Goal: Use online tool/utility: Utilize a website feature to perform a specific function

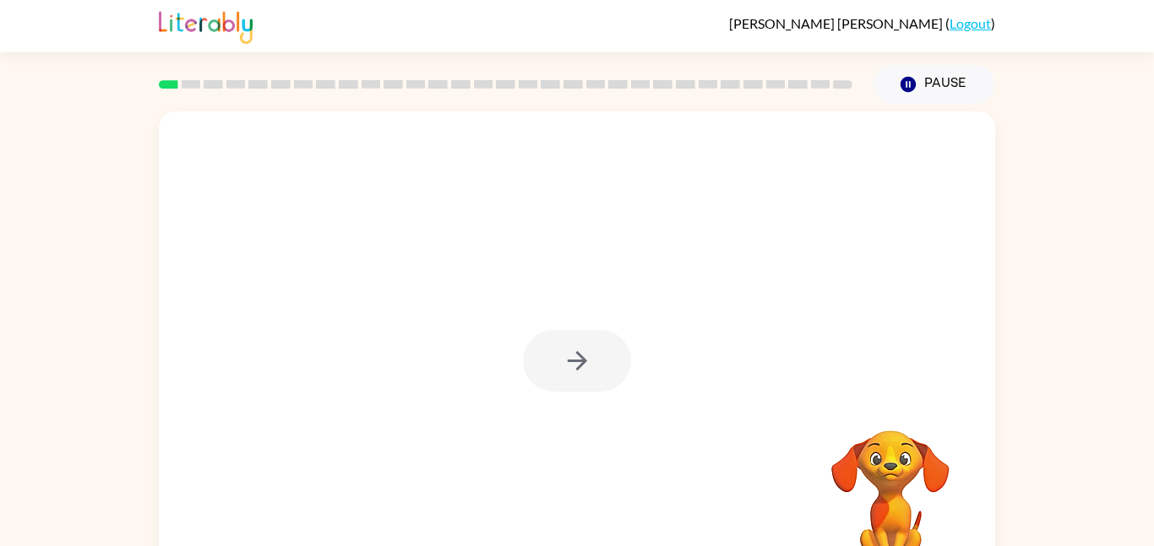
click at [577, 360] on div at bounding box center [577, 361] width 108 height 62
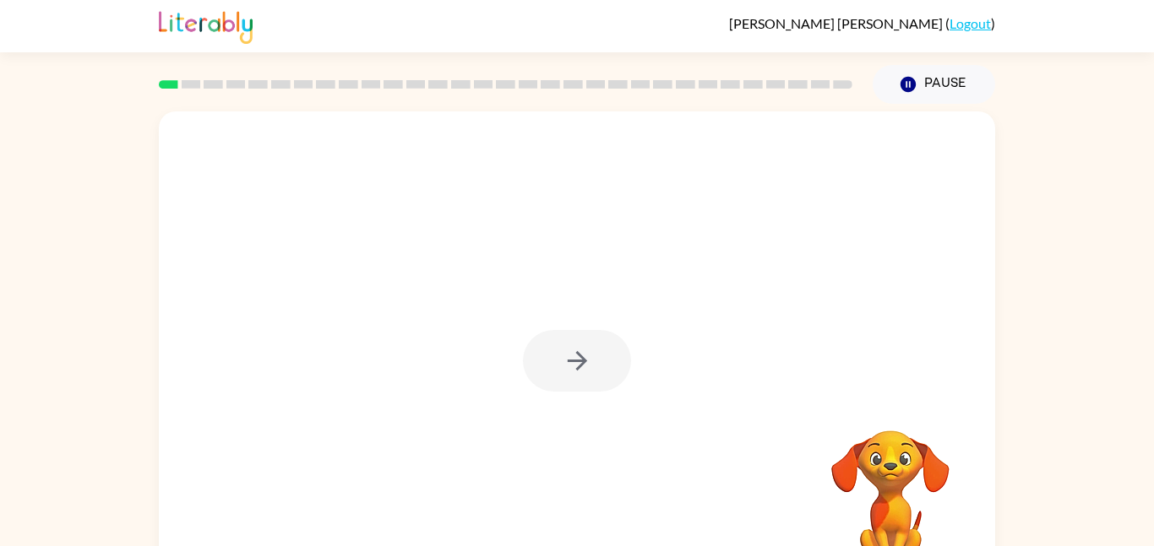
click at [577, 360] on div at bounding box center [577, 361] width 108 height 62
click at [577, 360] on icon "button" at bounding box center [576, 360] width 19 height 19
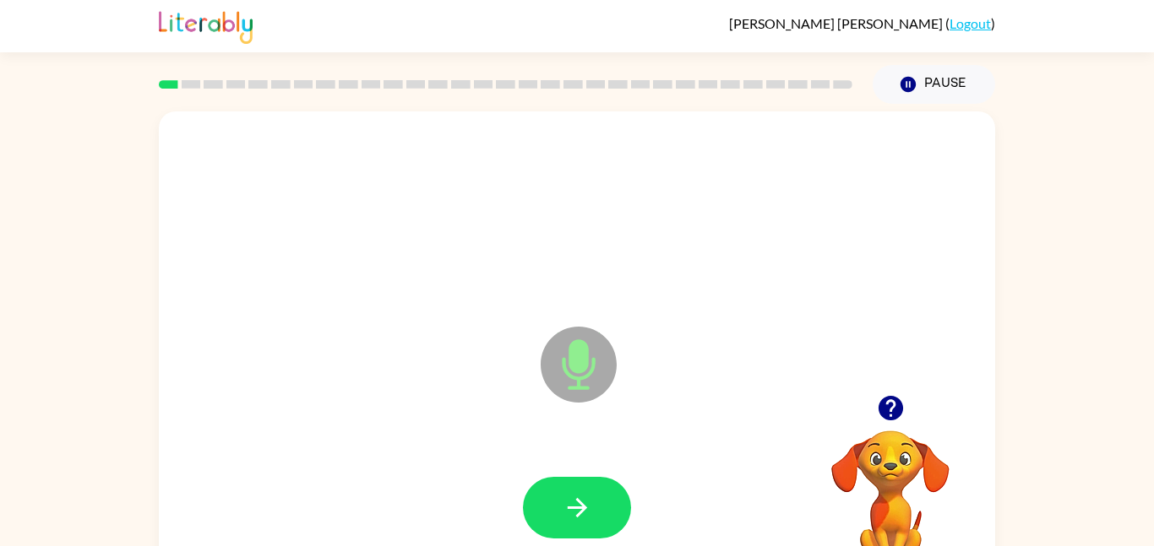
click at [573, 374] on icon at bounding box center [578, 365] width 76 height 76
click at [573, 368] on icon "Microphone The Microphone is here when it is your turn to talk" at bounding box center [662, 386] width 253 height 127
click at [571, 370] on icon "Microphone The Microphone is here when it is your turn to talk" at bounding box center [662, 386] width 253 height 127
click at [580, 508] on icon "button" at bounding box center [576, 507] width 19 height 19
click at [555, 509] on button "button" at bounding box center [577, 508] width 108 height 62
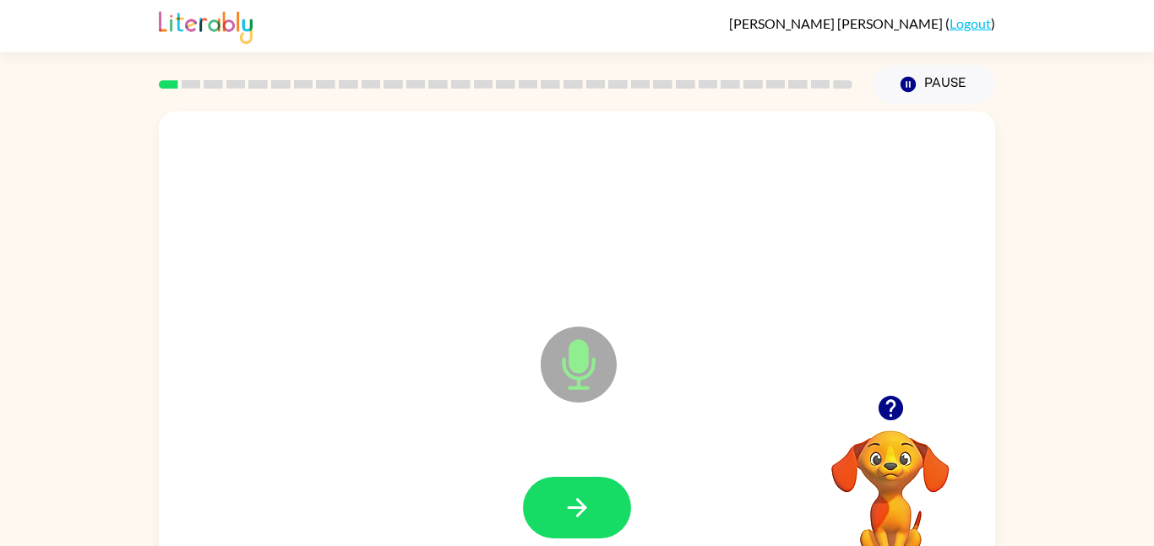
click at [578, 363] on icon "Microphone The Microphone is here when it is your turn to talk" at bounding box center [662, 386] width 253 height 127
click at [567, 497] on icon "button" at bounding box center [577, 508] width 30 height 30
click at [580, 514] on icon "button" at bounding box center [577, 508] width 30 height 30
click at [566, 373] on icon "Microphone The Microphone is here when it is your turn to talk" at bounding box center [662, 386] width 253 height 127
click at [557, 507] on button "button" at bounding box center [577, 508] width 108 height 62
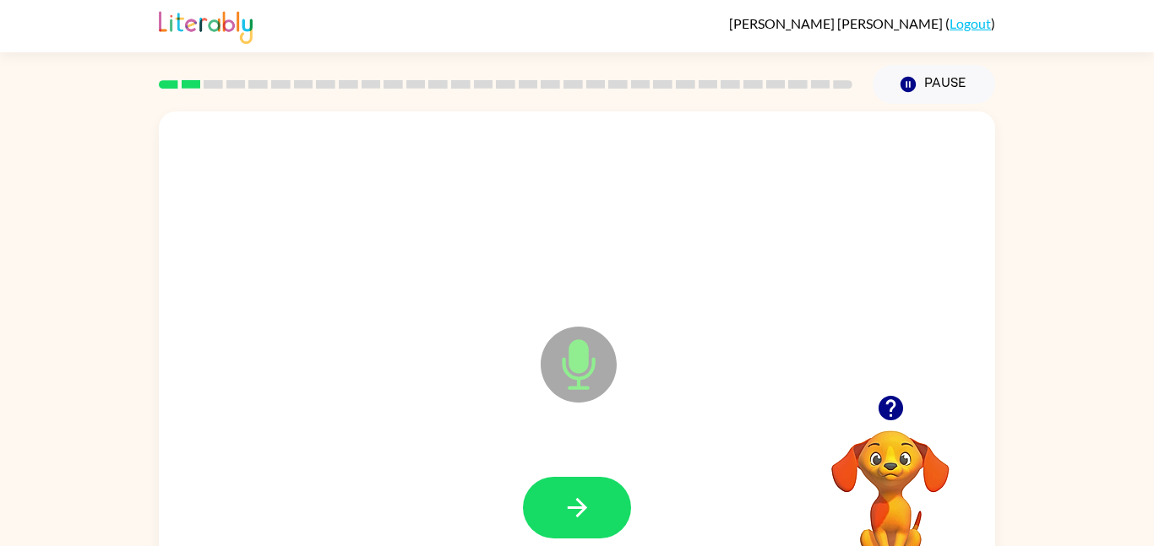
click at [894, 413] on icon "button" at bounding box center [889, 408] width 24 height 24
click at [888, 406] on icon "button" at bounding box center [889, 408] width 24 height 24
click at [884, 408] on icon "button" at bounding box center [889, 408] width 24 height 24
click at [594, 366] on icon "Microphone The Microphone is here when it is your turn to talk" at bounding box center [662, 386] width 253 height 127
click at [546, 523] on button "button" at bounding box center [577, 508] width 108 height 62
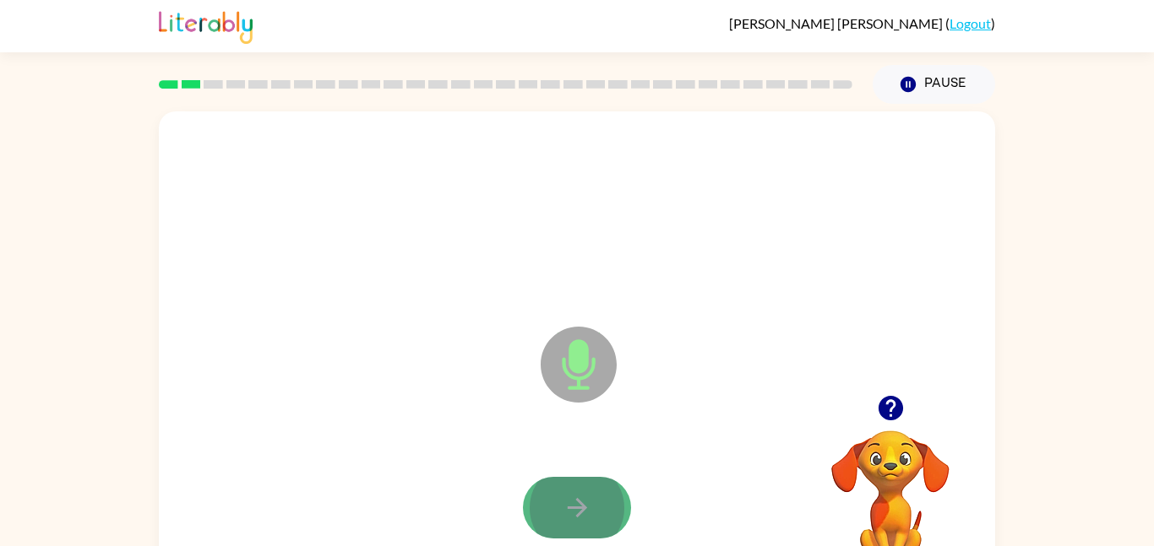
click at [569, 497] on icon "button" at bounding box center [577, 508] width 30 height 30
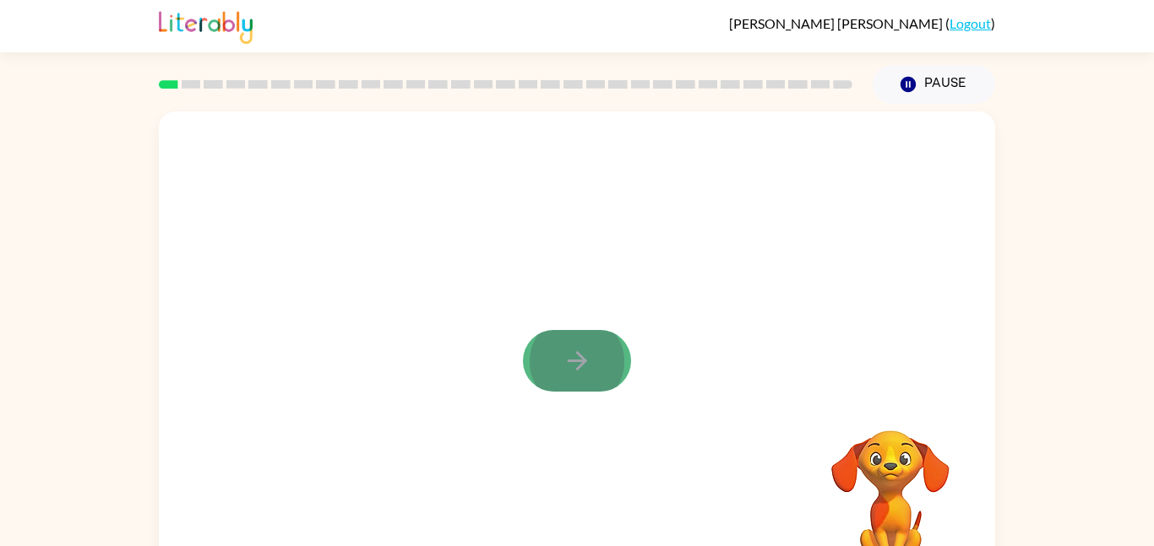
click at [580, 371] on icon "button" at bounding box center [577, 361] width 30 height 30
